Goal: Task Accomplishment & Management: Use online tool/utility

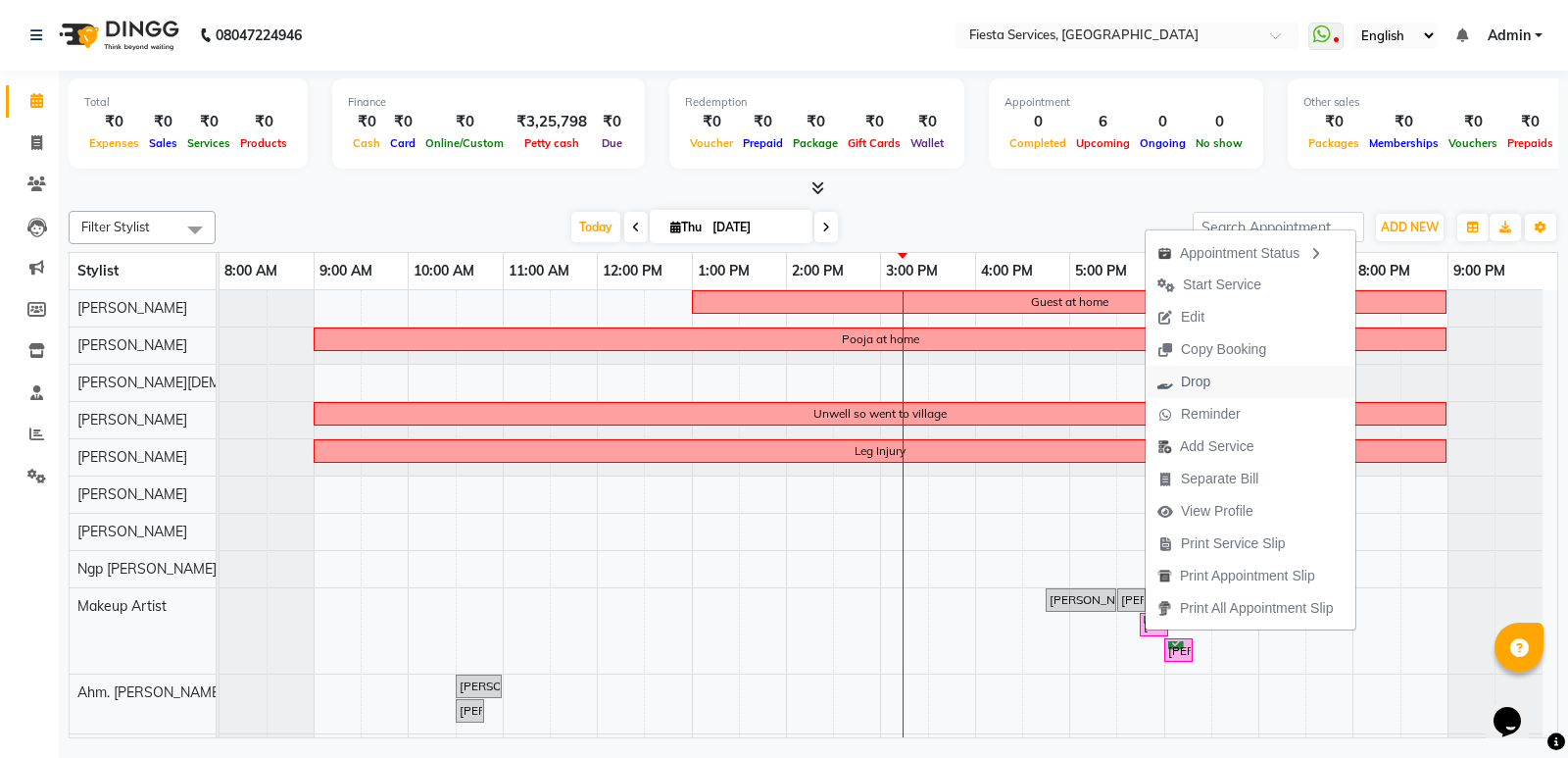
click at [1207, 385] on span "Drop" at bounding box center [1196, 382] width 29 height 21
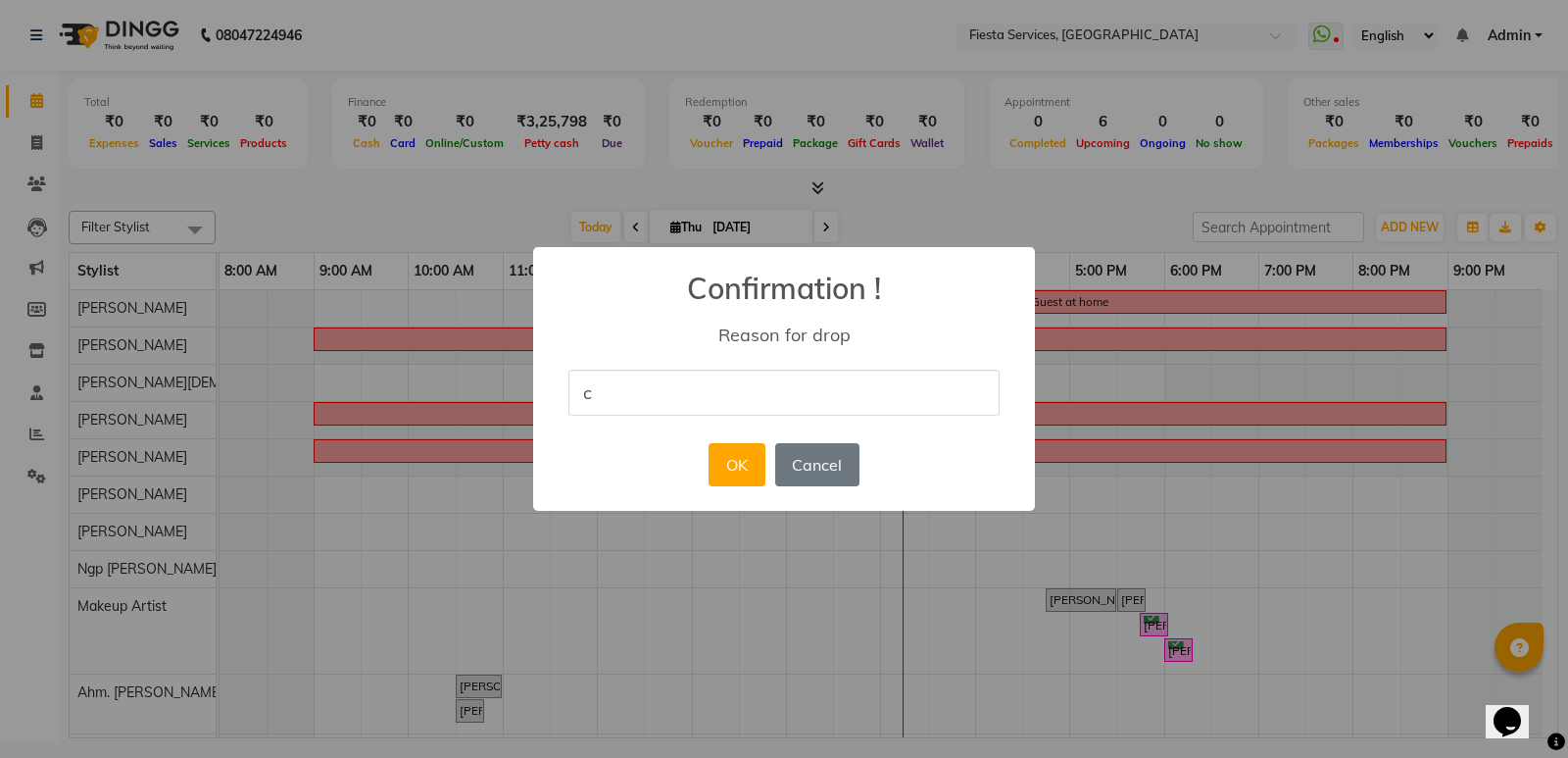
type input "customer cancelled"
click at [740, 476] on button "OK" at bounding box center [736, 464] width 56 height 43
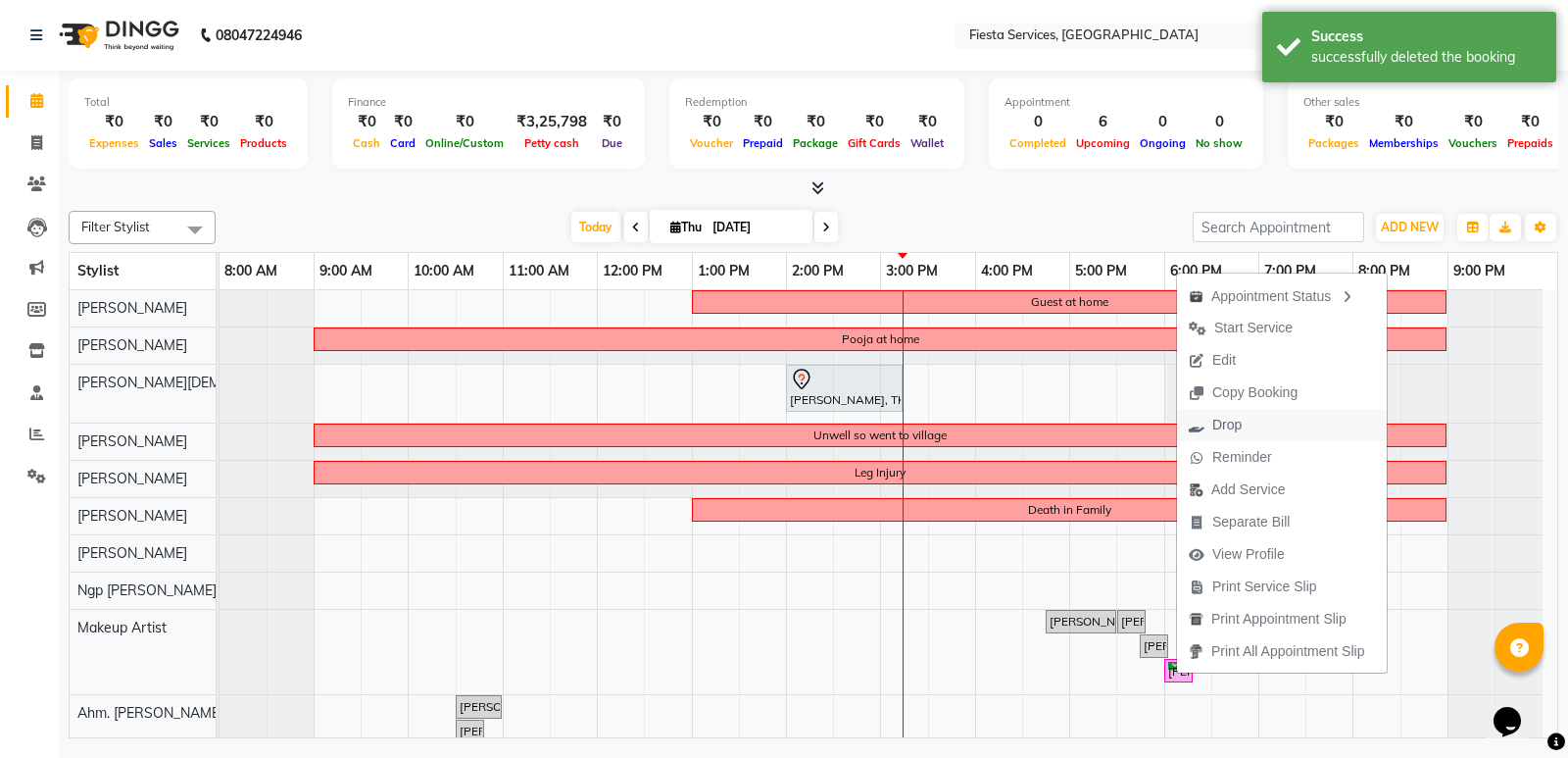
click at [1234, 426] on span "Drop" at bounding box center [1228, 424] width 29 height 21
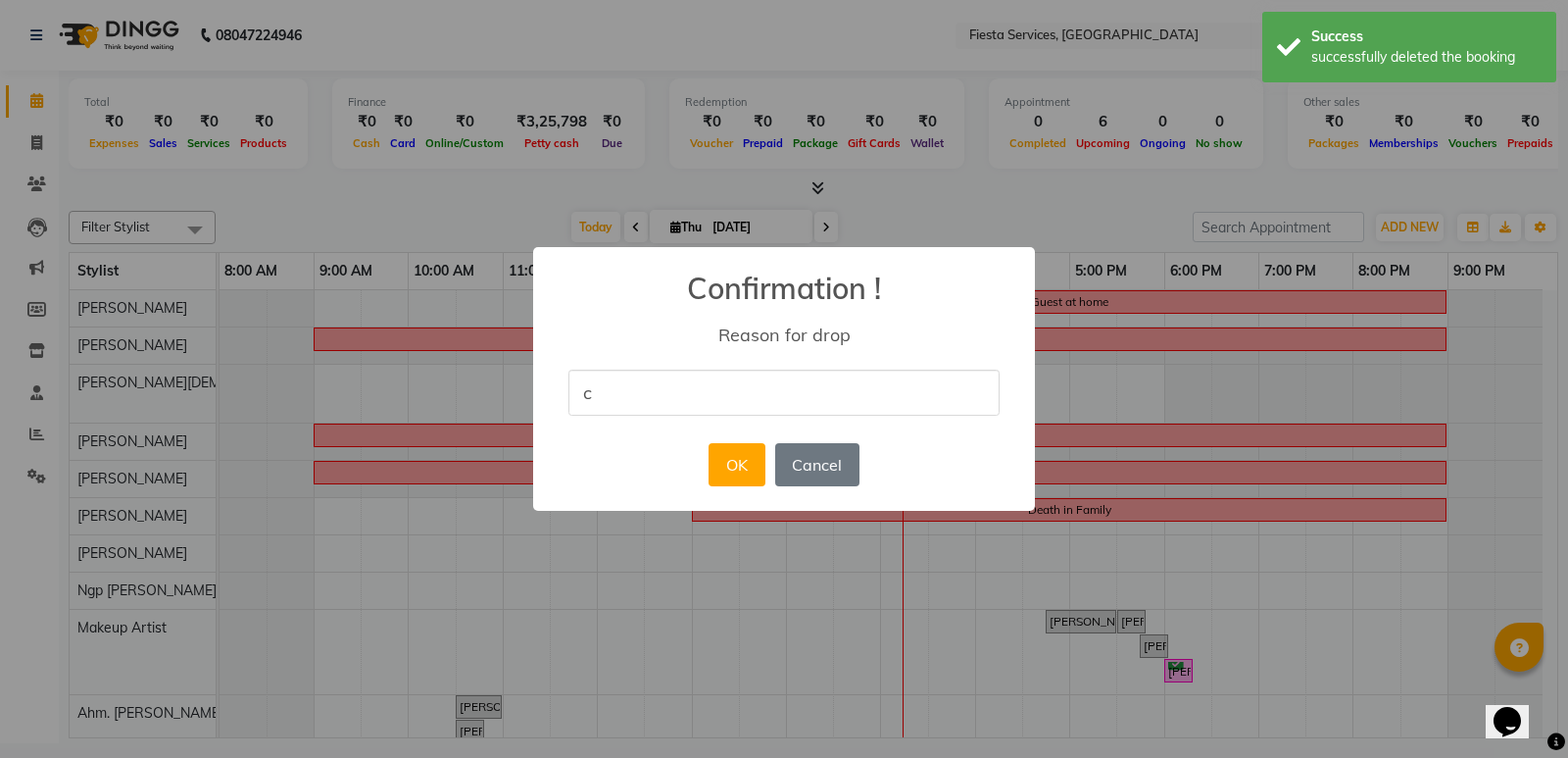
type input "customer cancelled"
click at [727, 458] on button "OK" at bounding box center [736, 464] width 56 height 43
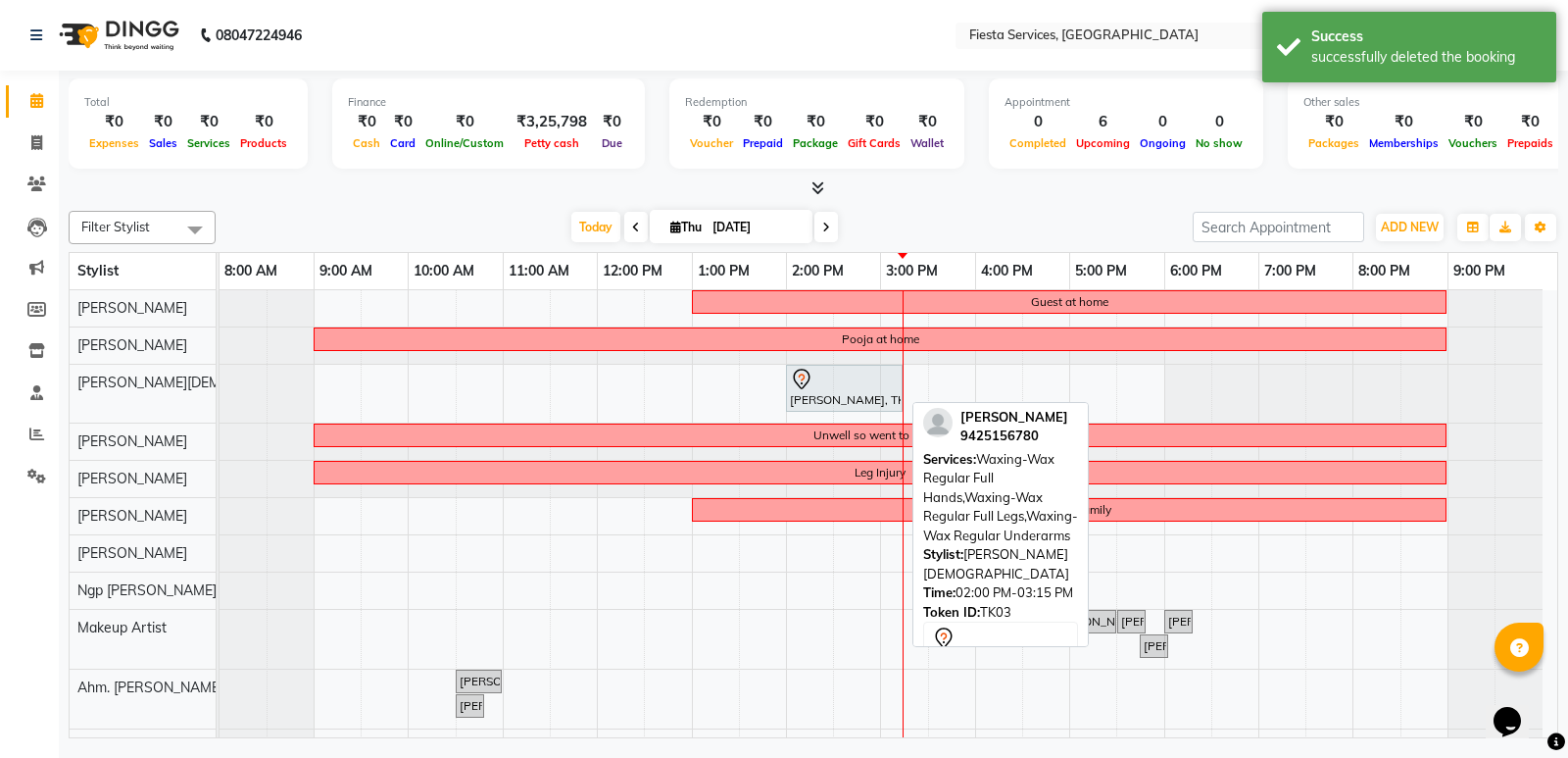
click at [808, 404] on div "[PERSON_NAME], TK03, 02:00 PM-03:15 PM, Waxing-Wax Regular Full Hands,Waxing-Wa…" at bounding box center [844, 389] width 113 height 41
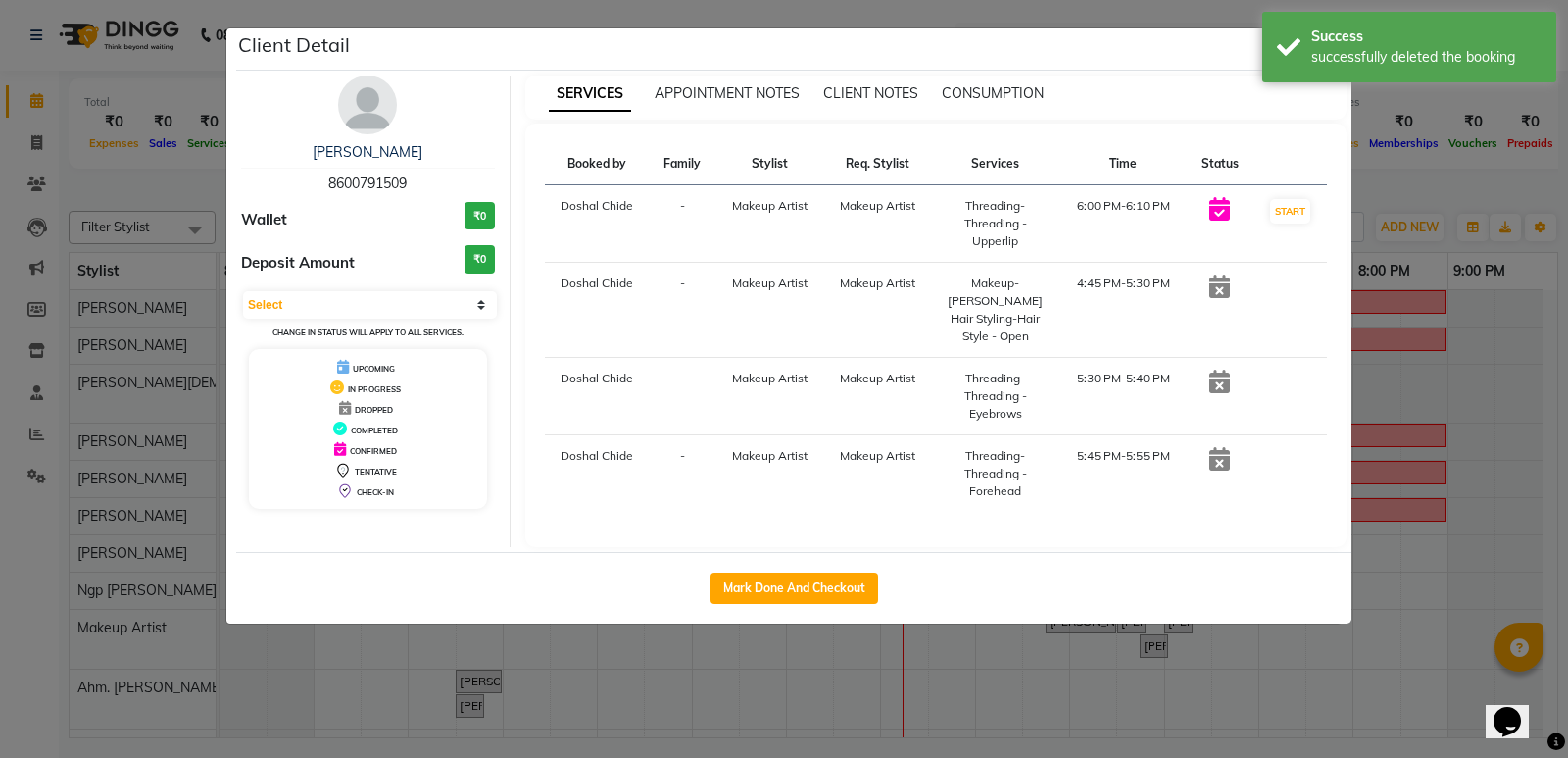
select select "7"
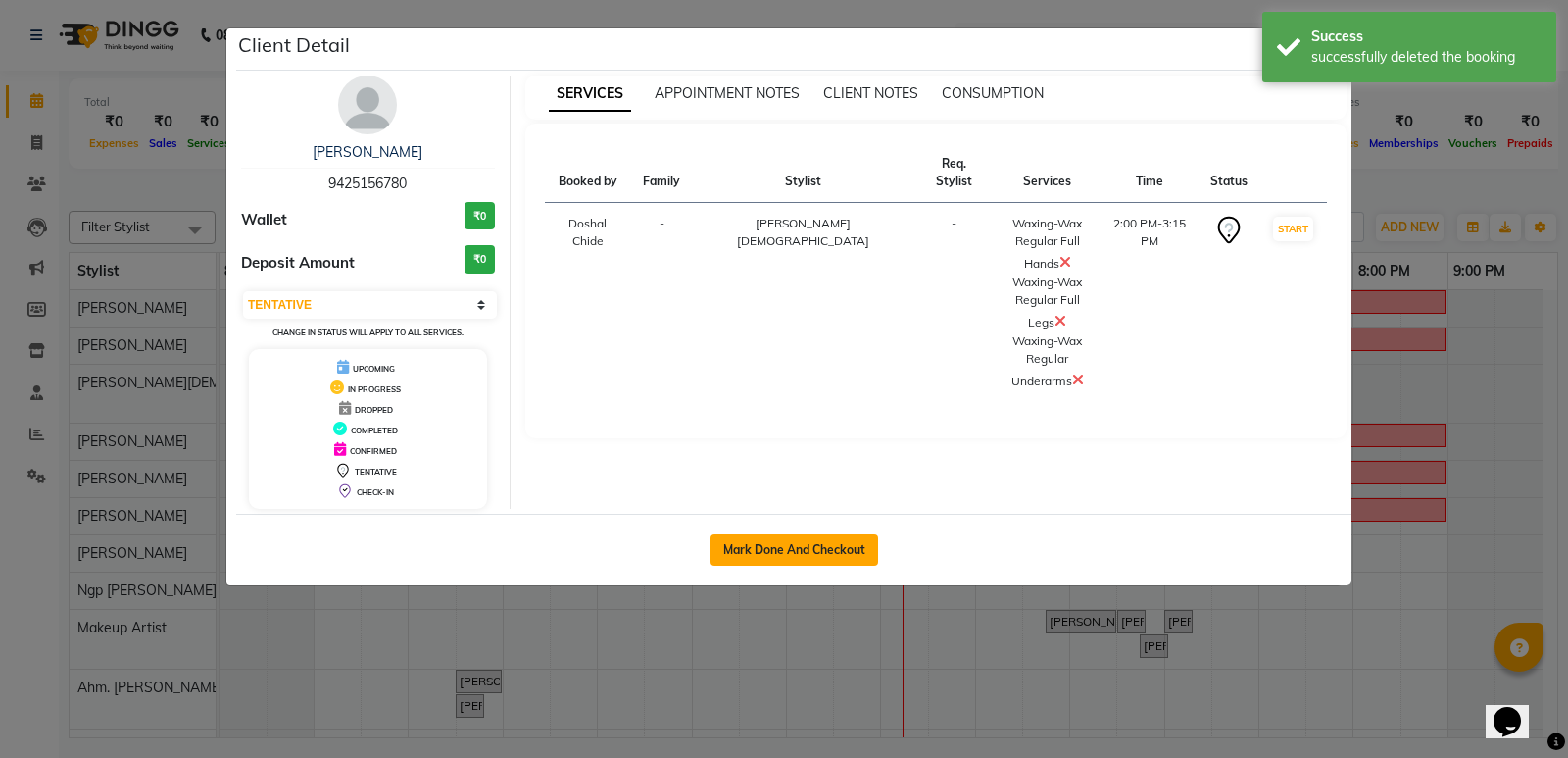
click at [811, 552] on button "Mark Done And Checkout" at bounding box center [794, 550] width 168 height 31
select select "4929"
select select "service"
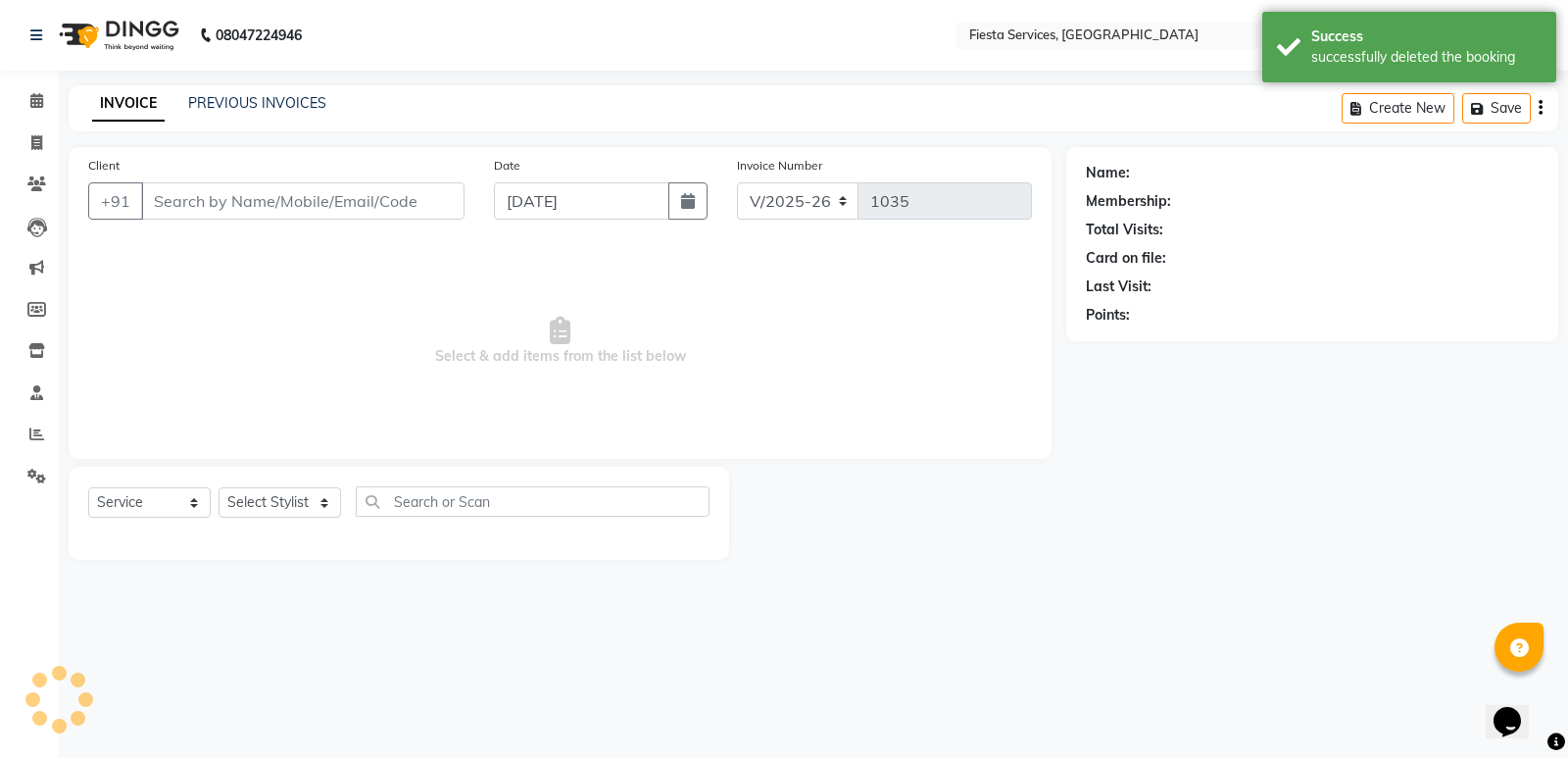
select select "3"
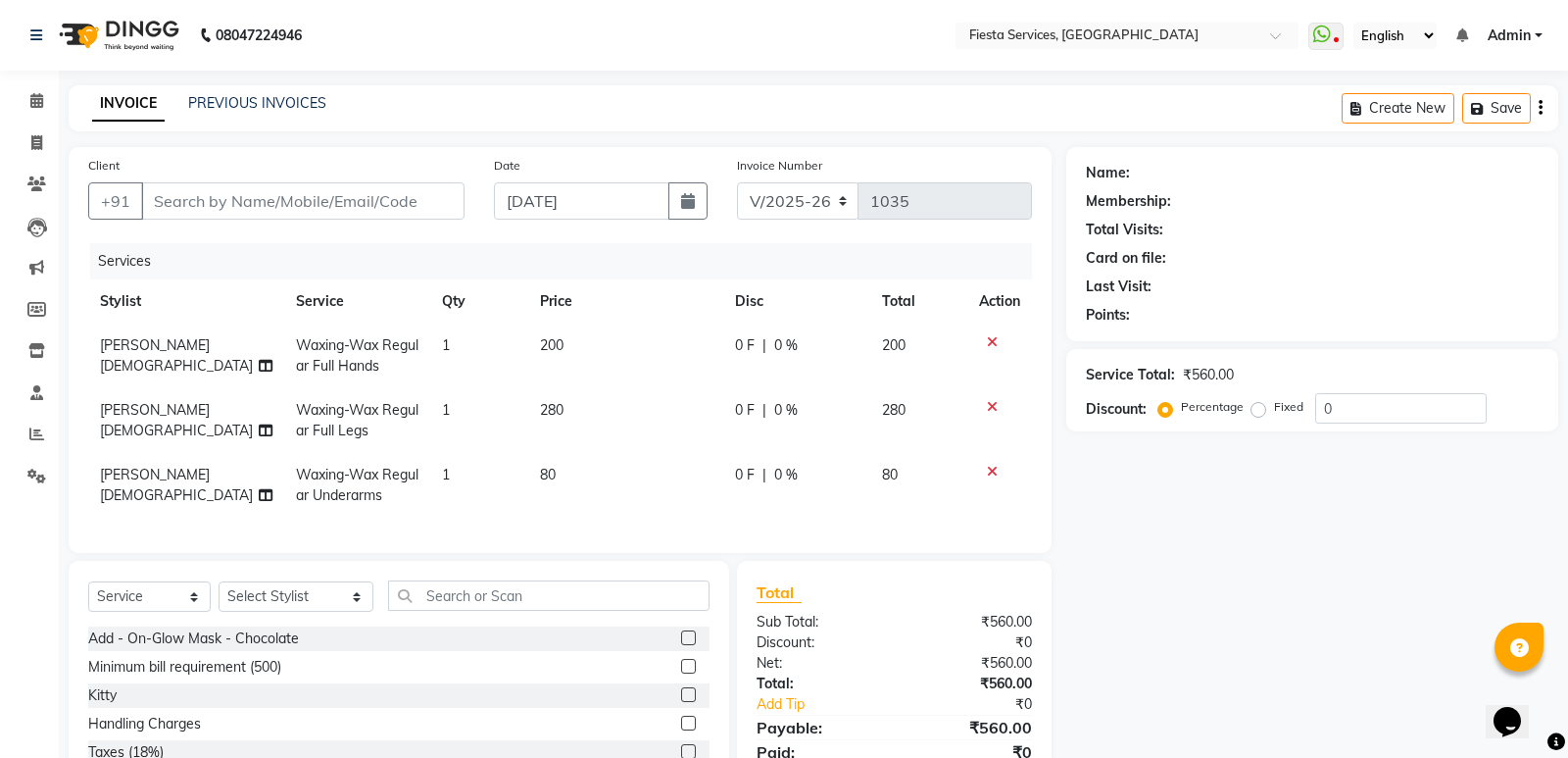
type input "9425156780"
select select "67799"
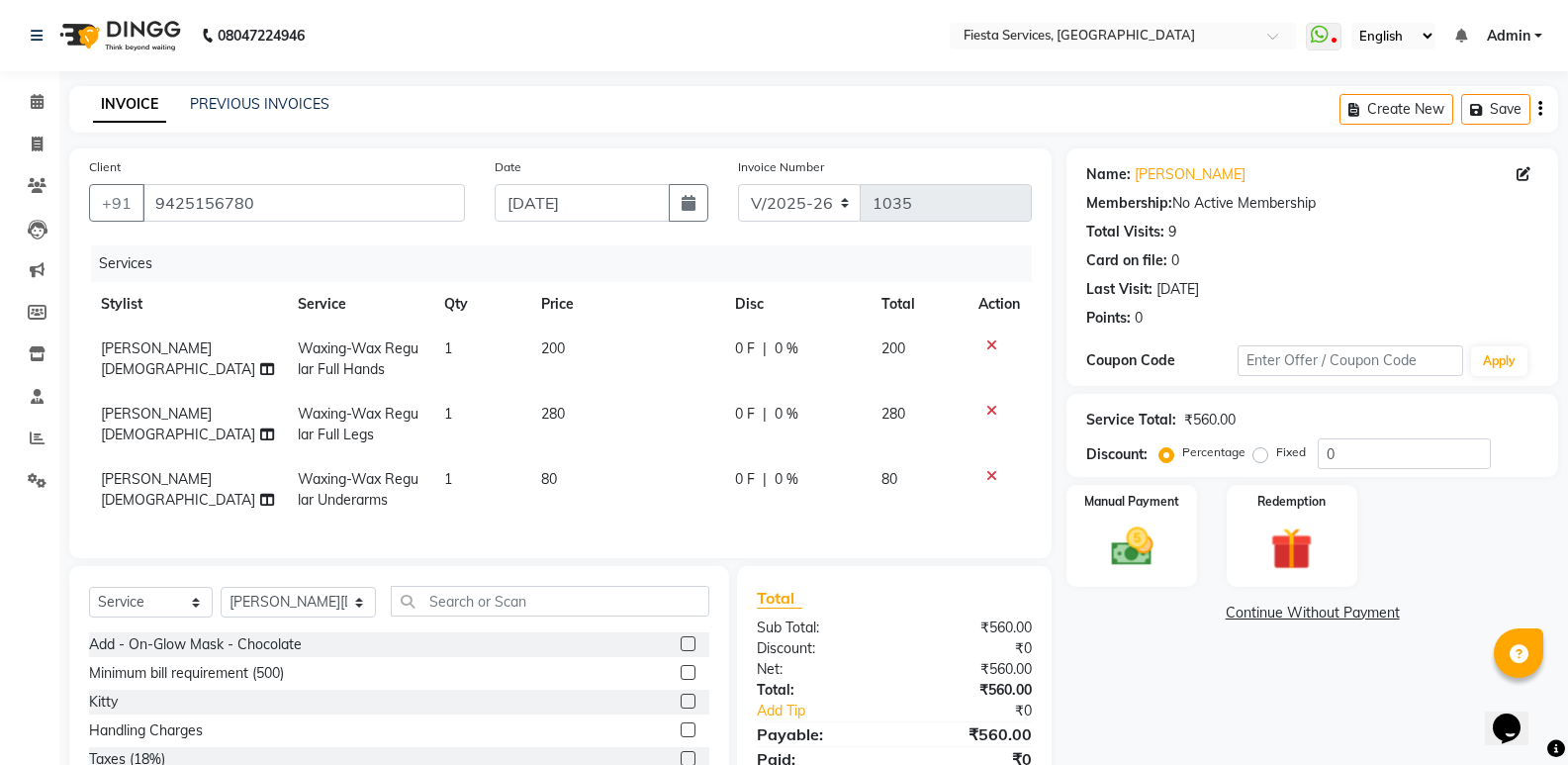
scroll to position [138, 0]
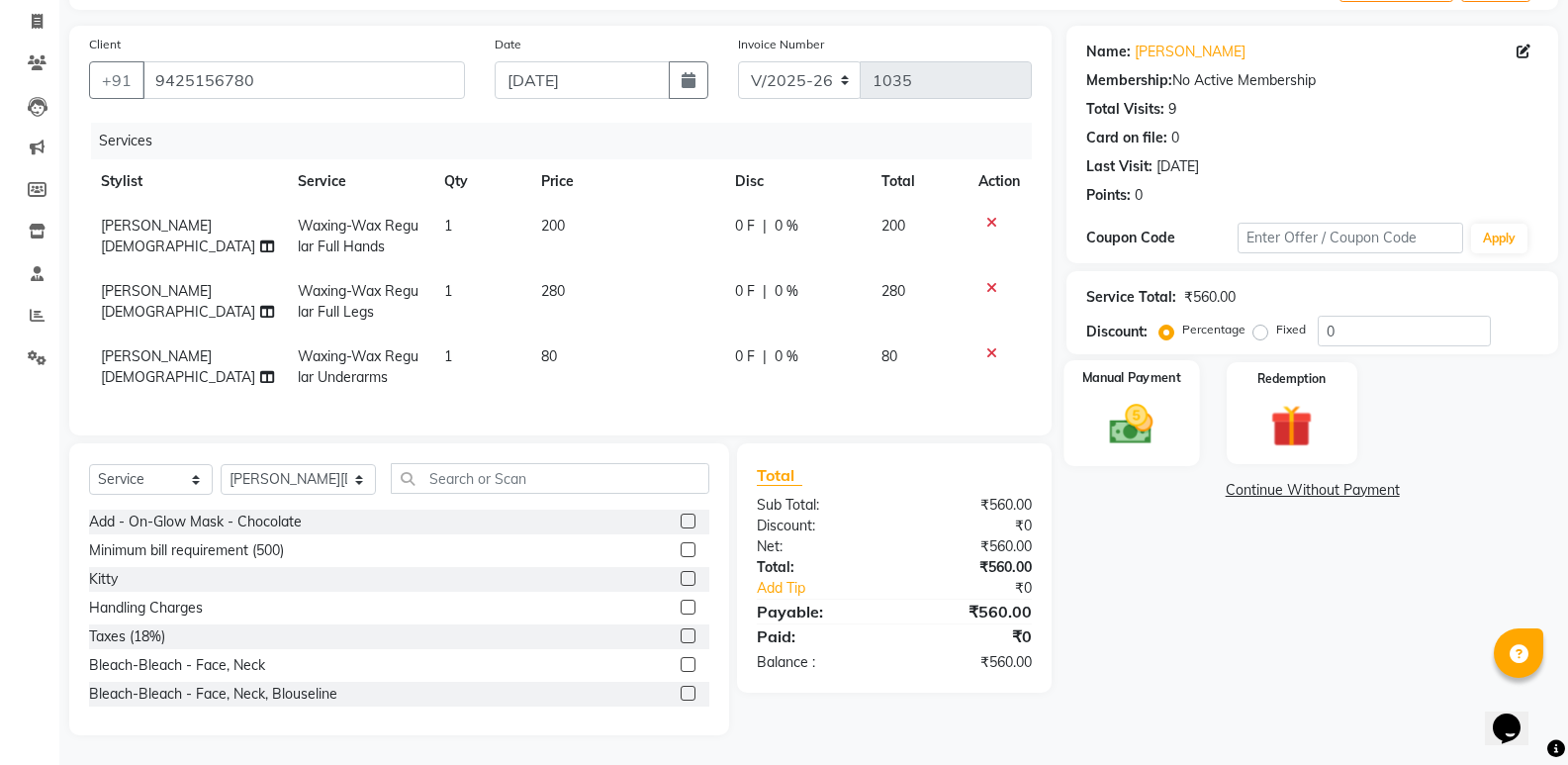
click at [1131, 424] on img at bounding box center [1131, 424] width 70 height 51
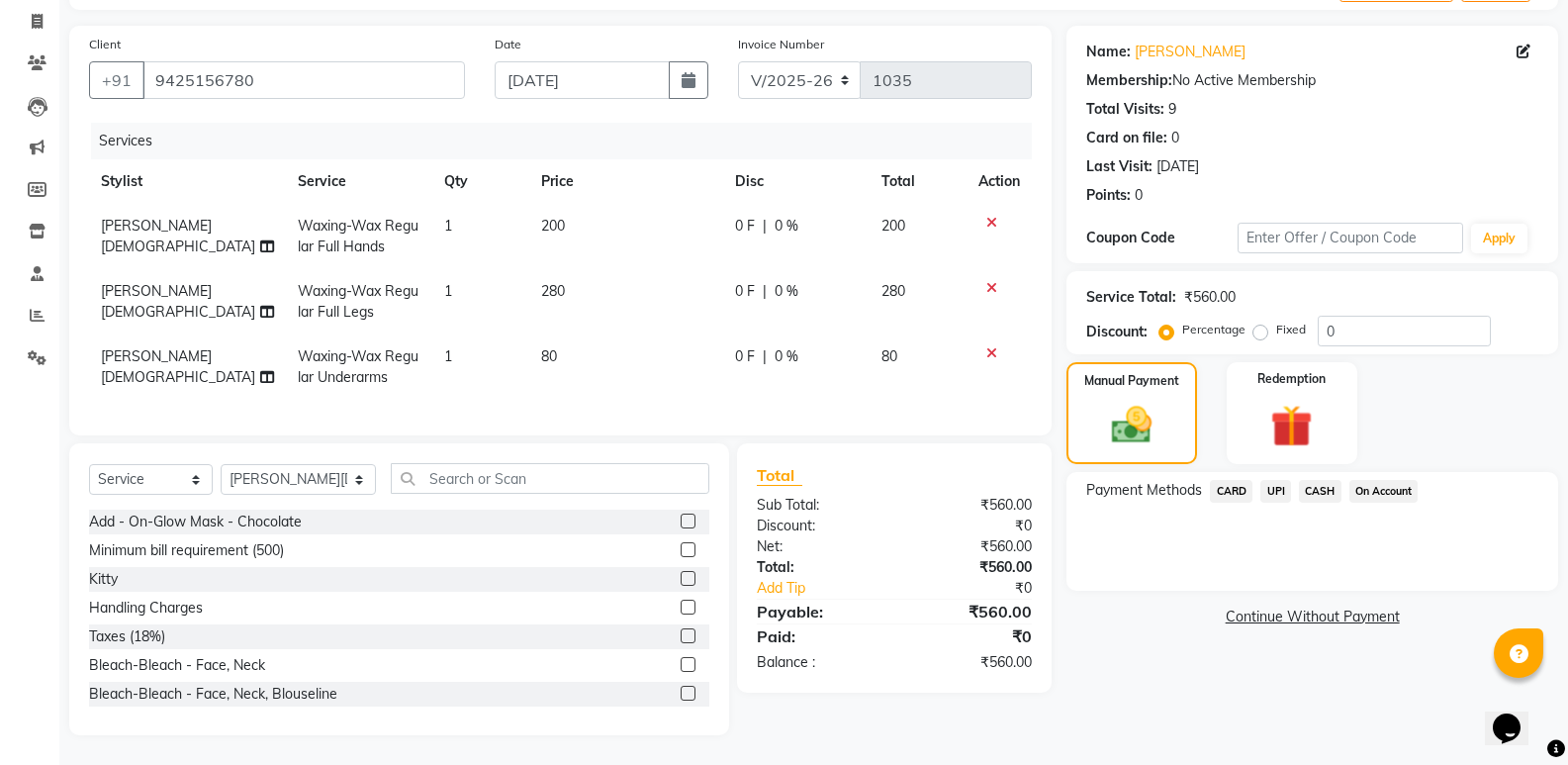
click at [1321, 480] on span "CASH" at bounding box center [1319, 491] width 43 height 23
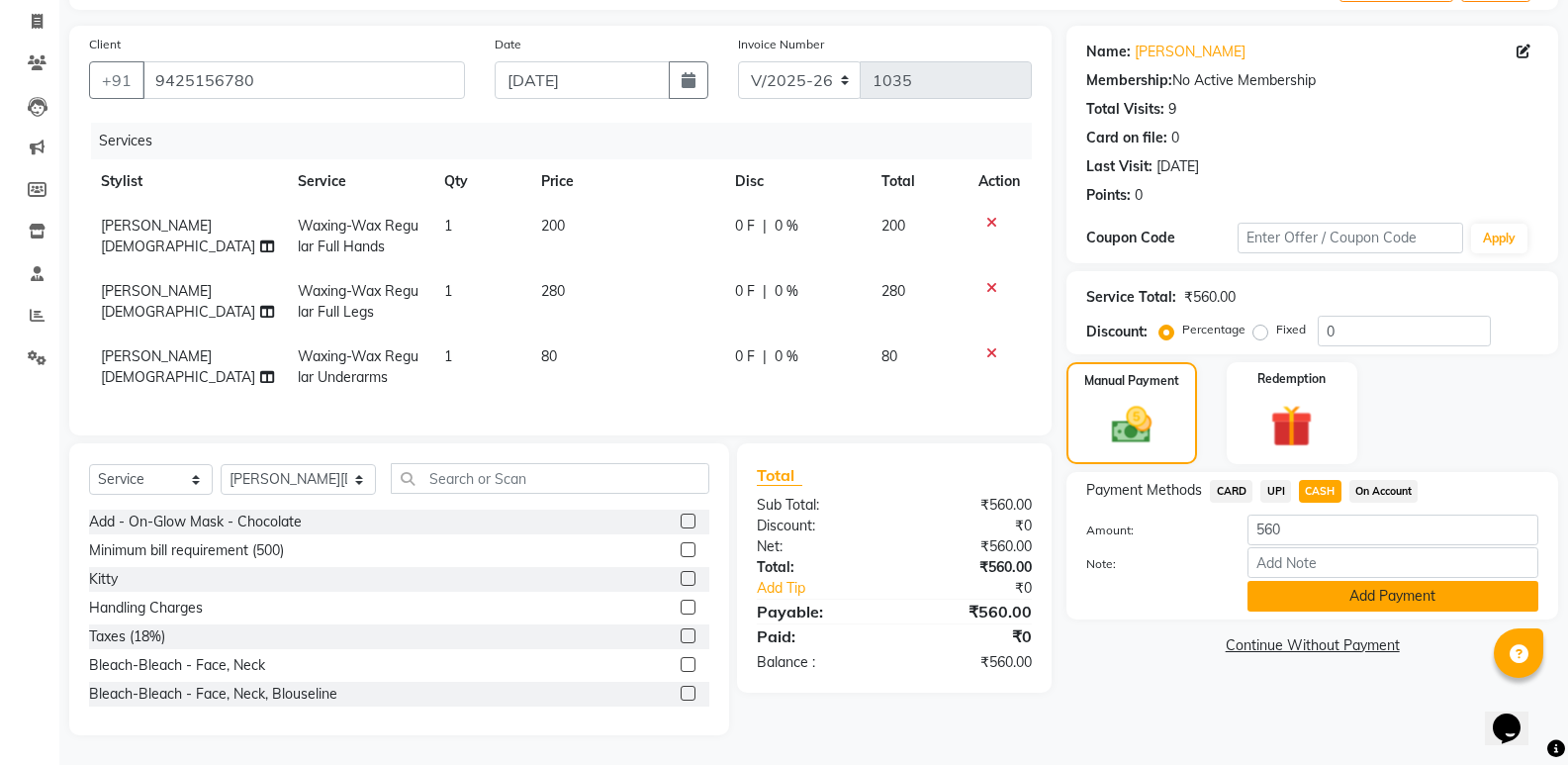
click at [1357, 582] on button "Add Payment" at bounding box center [1393, 596] width 291 height 31
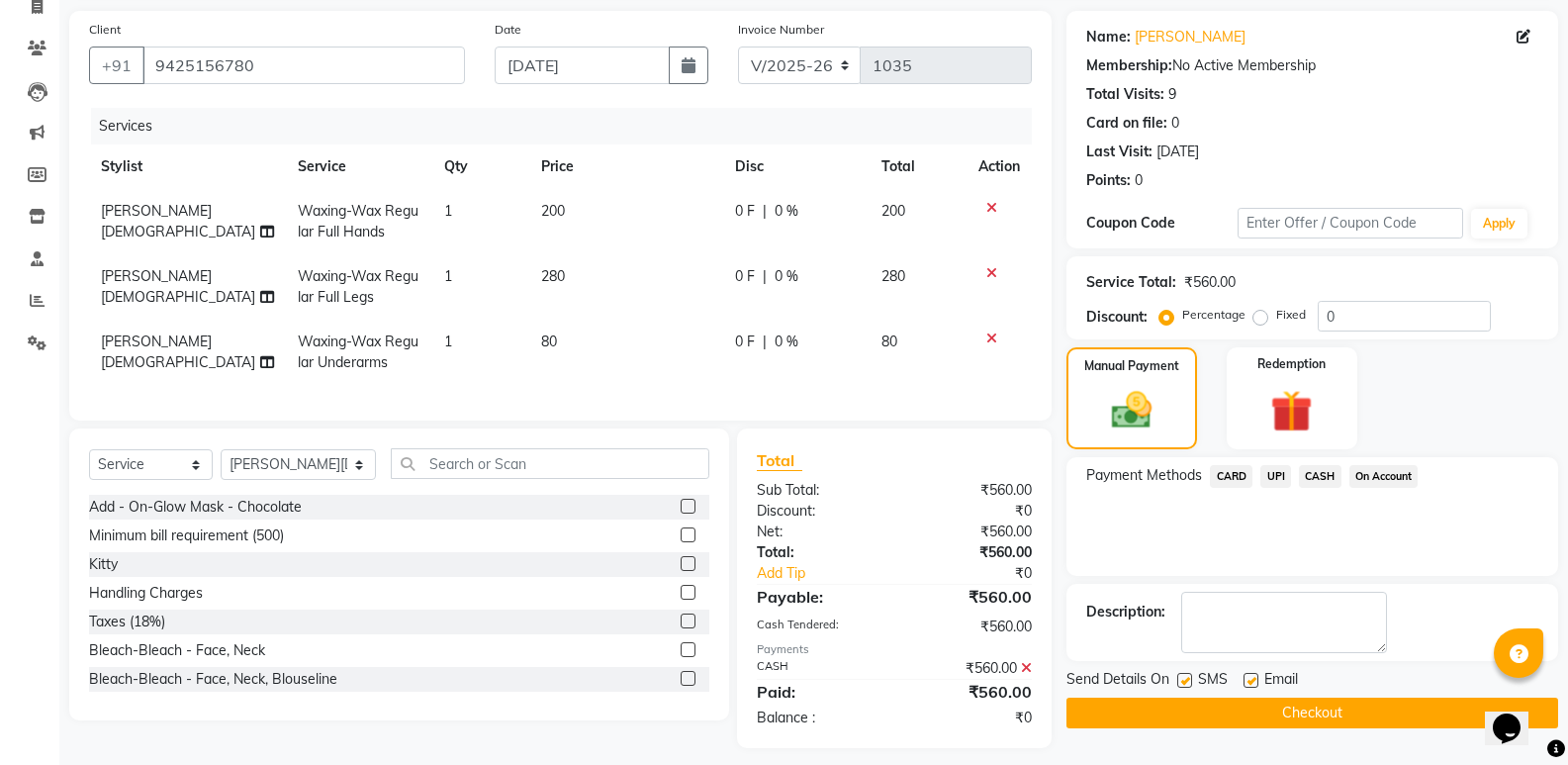
click at [1334, 709] on button "Checkout" at bounding box center [1312, 712] width 491 height 31
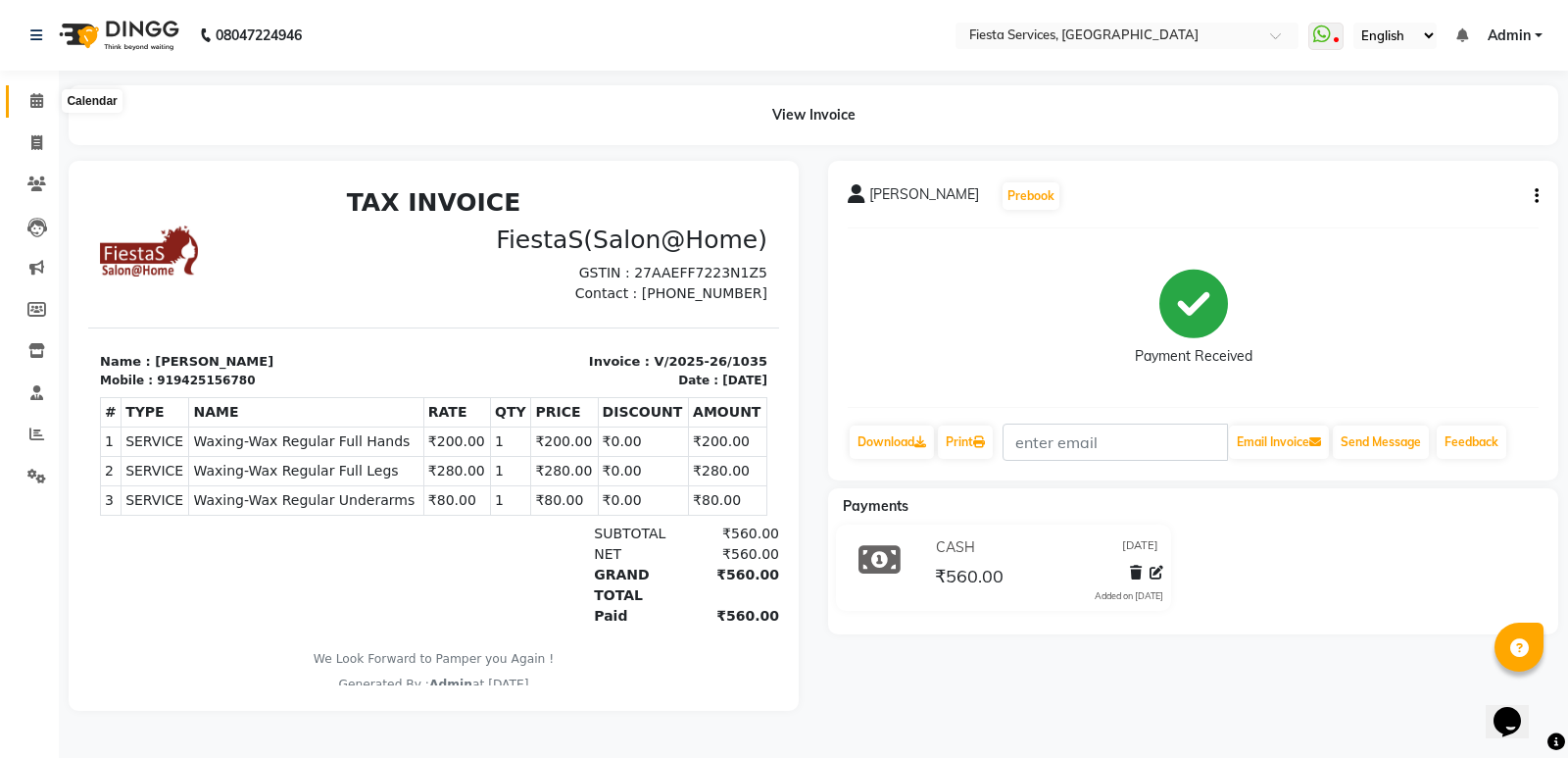
click at [33, 98] on icon at bounding box center [36, 100] width 13 height 15
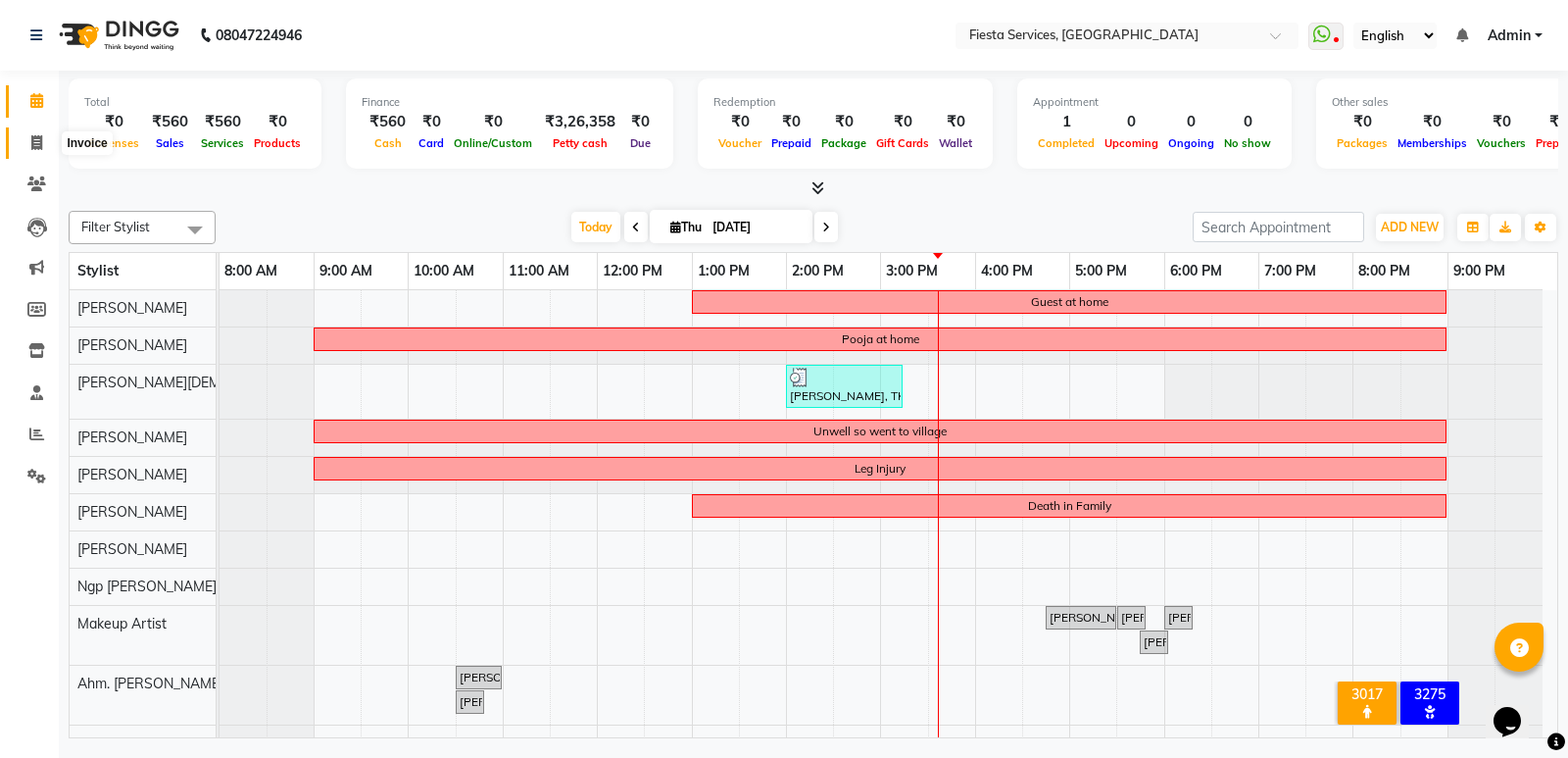
click at [35, 144] on icon at bounding box center [36, 142] width 11 height 15
select select "4929"
select select "service"
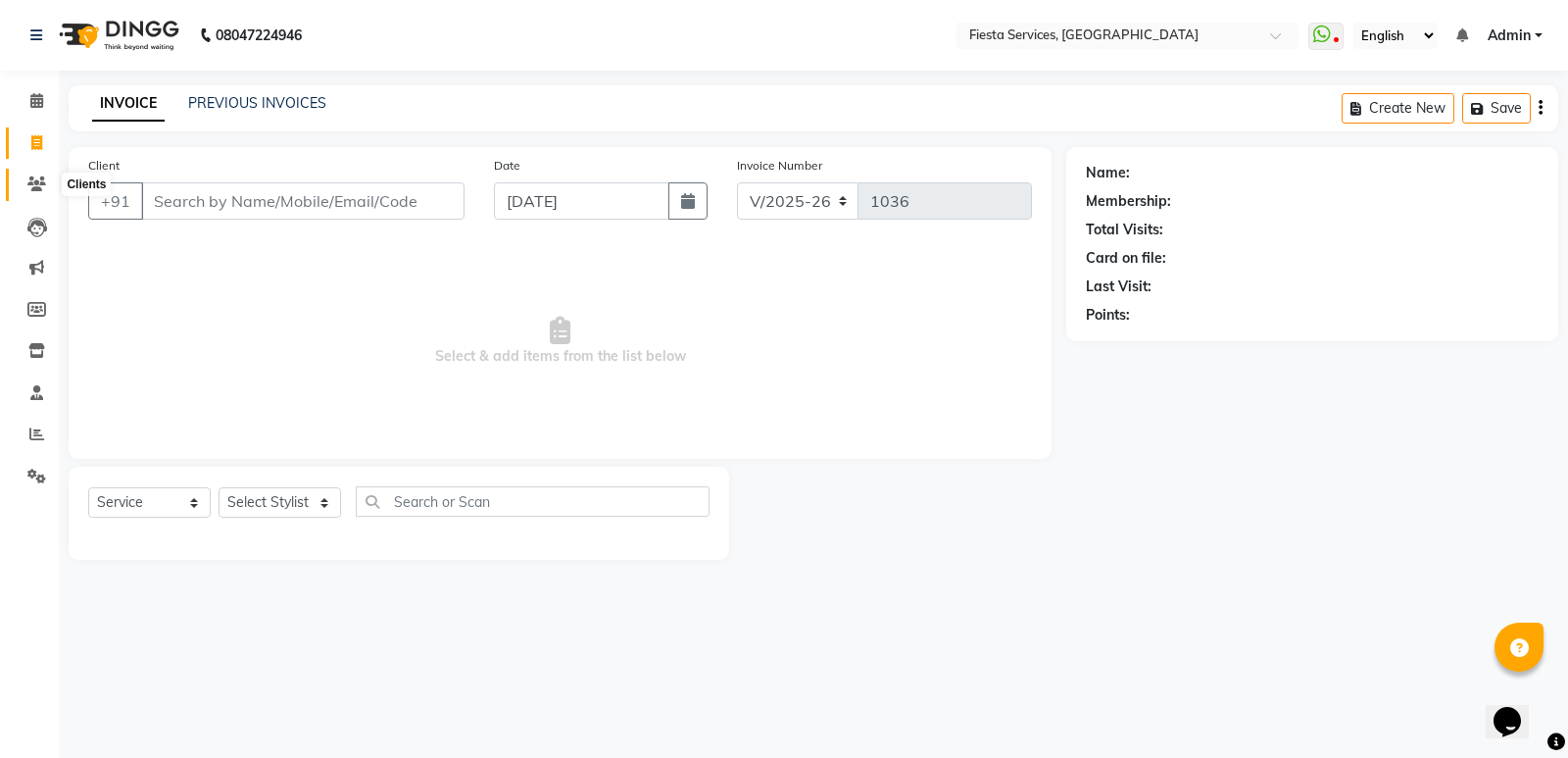
click at [37, 179] on icon at bounding box center [36, 184] width 19 height 15
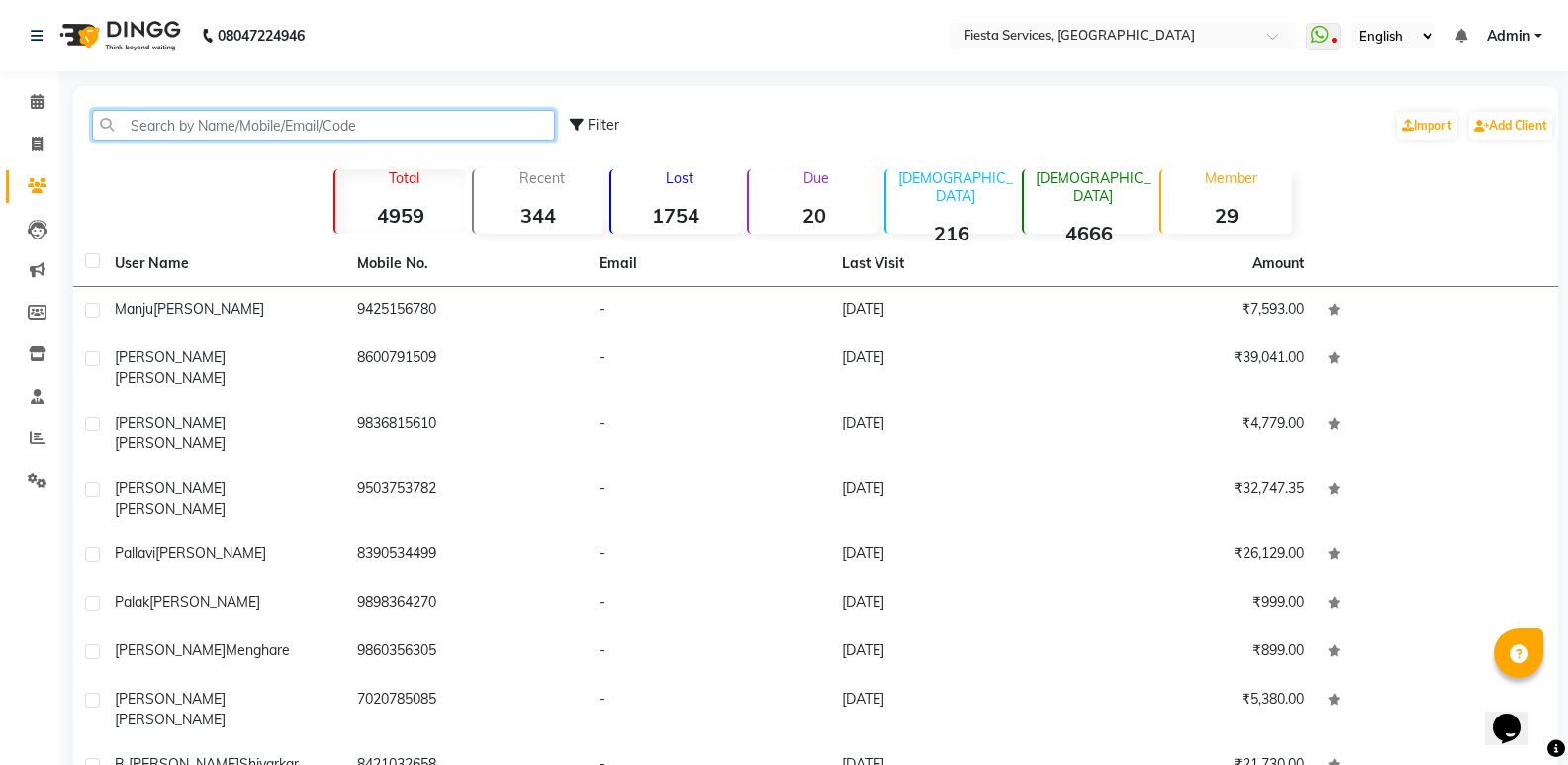
click at [242, 123] on input "text" at bounding box center [323, 125] width 463 height 31
paste input "85272 84148"
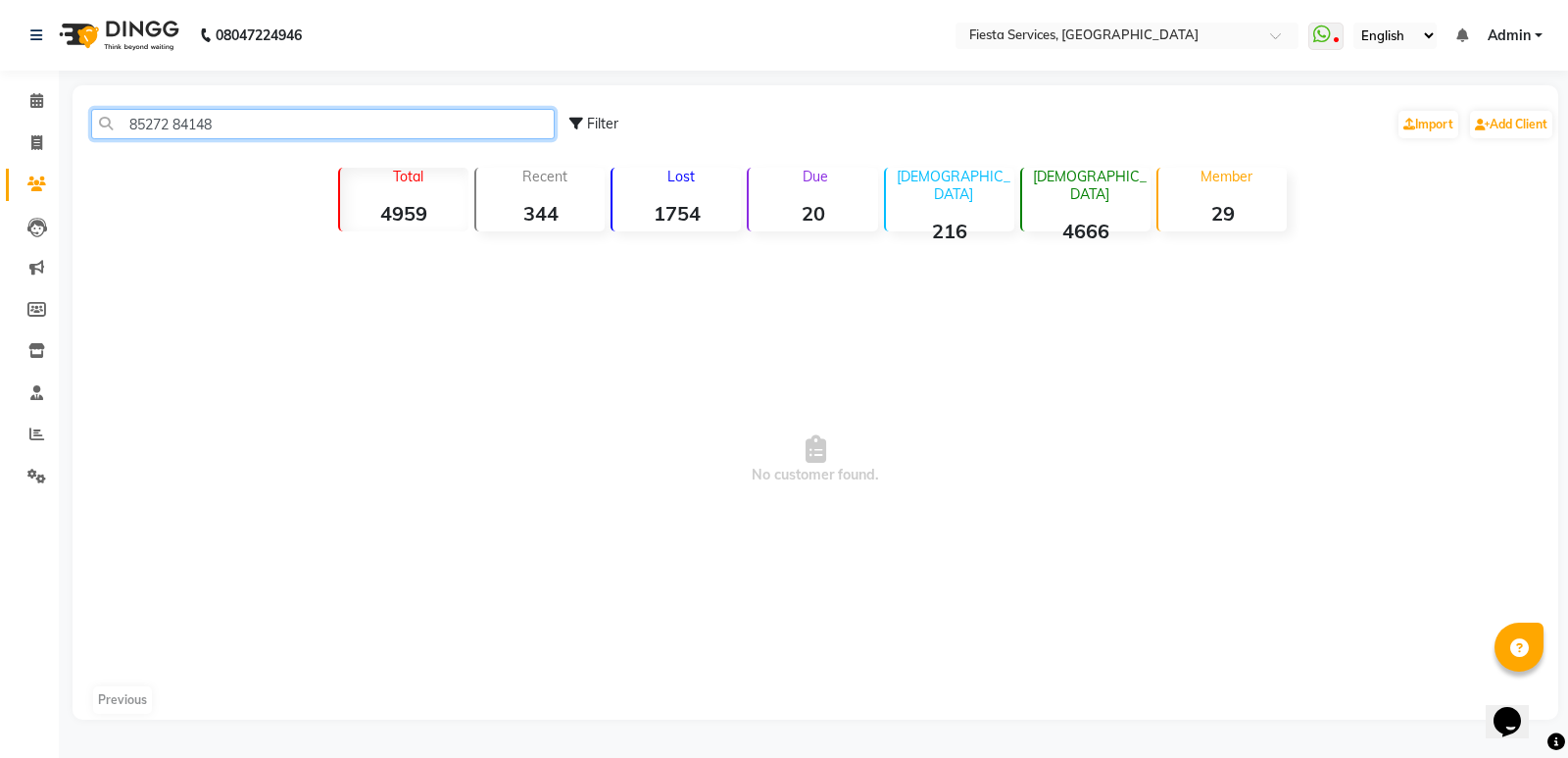
click at [177, 120] on input "85272 84148" at bounding box center [323, 124] width 463 height 30
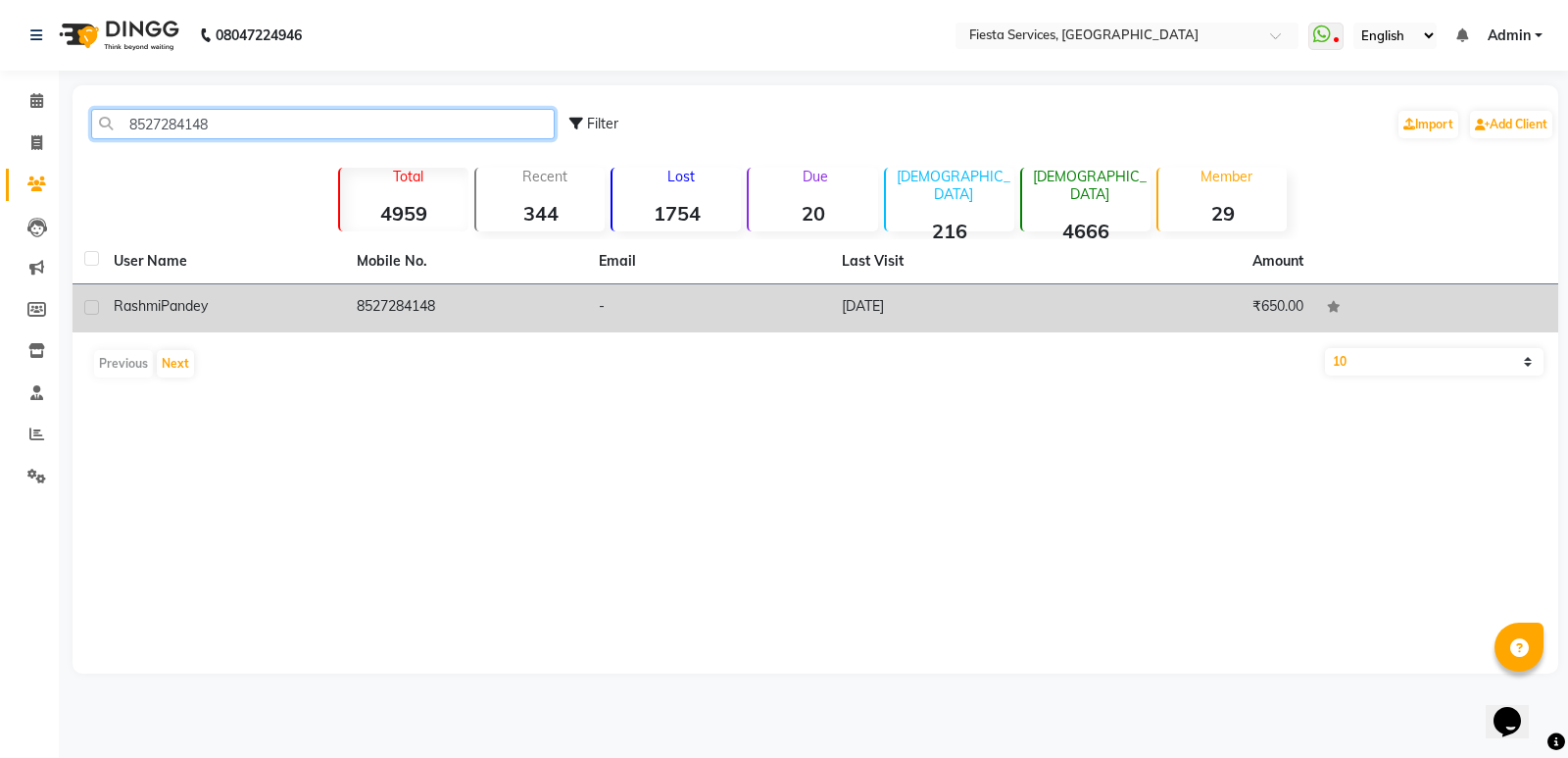
type input "8527284148"
click at [453, 307] on td "8527284148" at bounding box center [467, 308] width 243 height 48
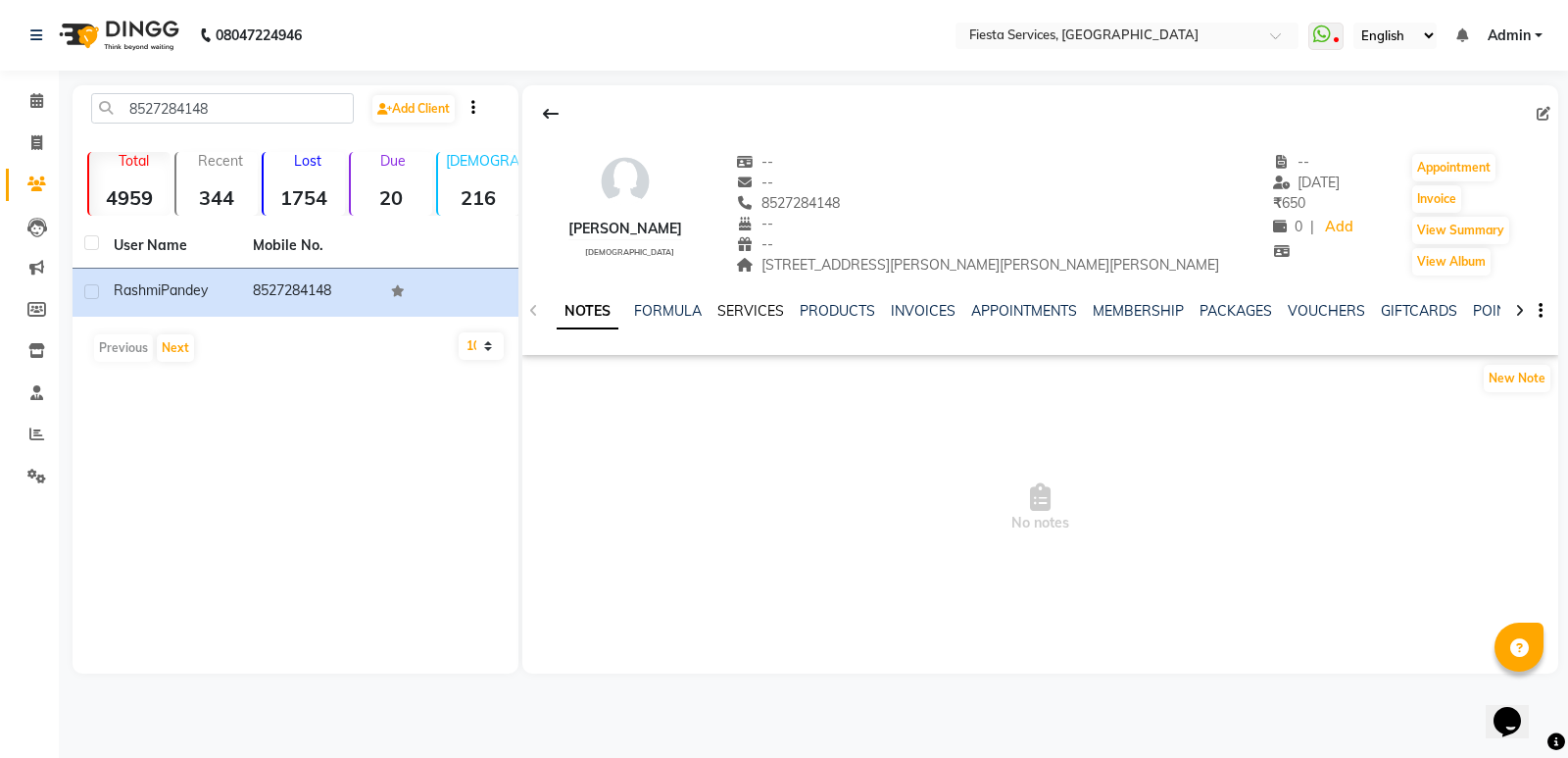
click at [758, 320] on link "SERVICES" at bounding box center [751, 311] width 67 height 18
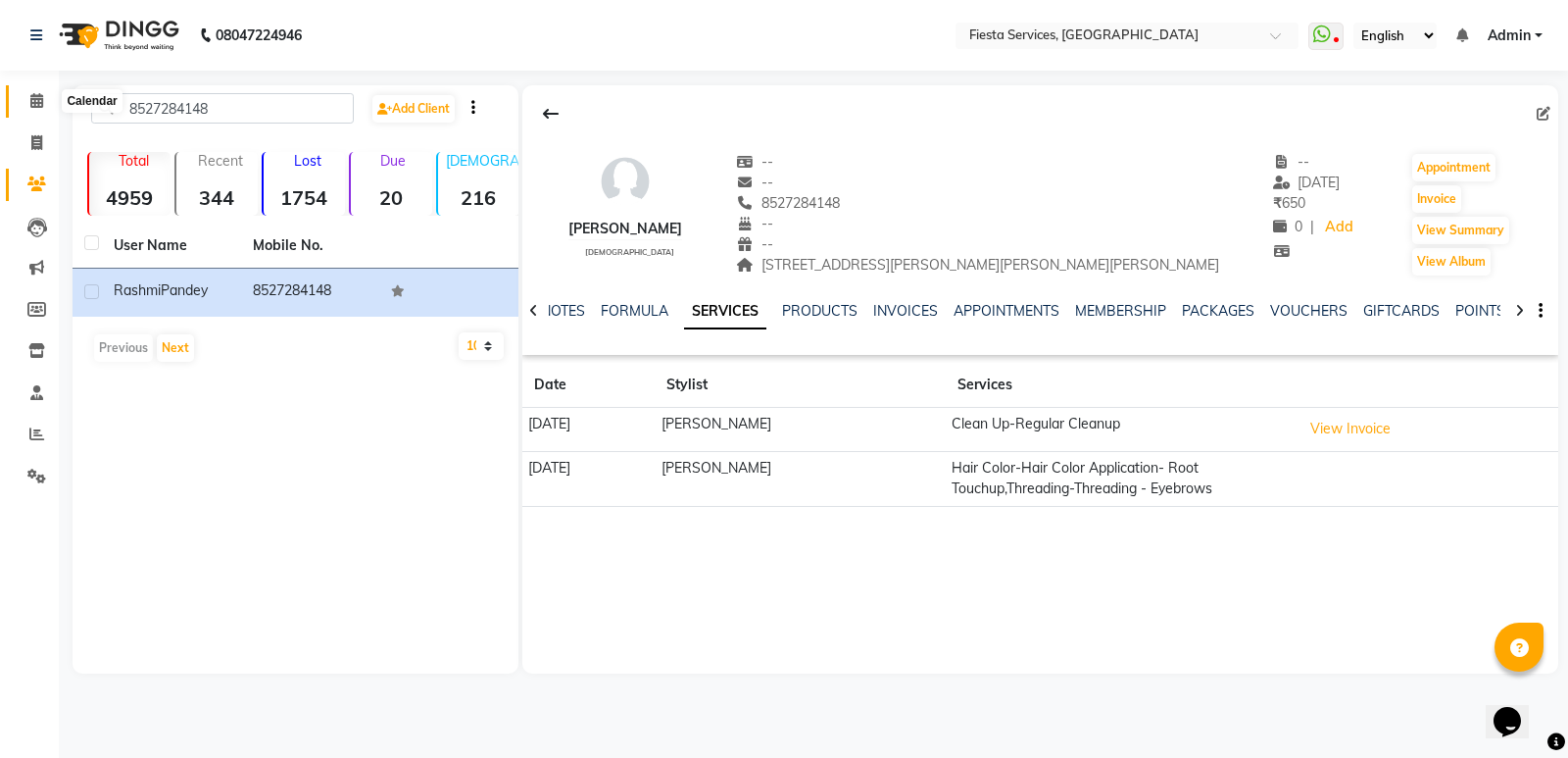
drag, startPoint x: 27, startPoint y: 101, endPoint x: 37, endPoint y: 95, distance: 11.7
click at [29, 101] on span at bounding box center [36, 101] width 34 height 23
